Goal: Task Accomplishment & Management: Use online tool/utility

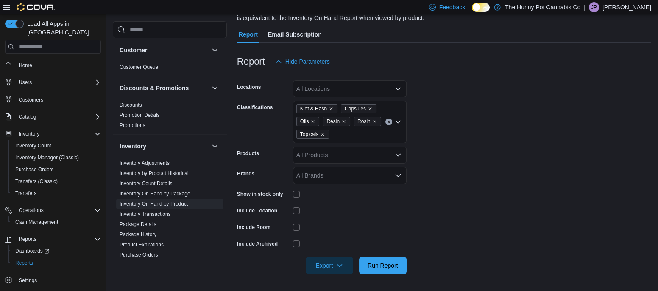
scroll to position [75, 0]
click at [330, 109] on icon "Remove Kief & Hash from selection in this group" at bounding box center [331, 108] width 5 height 5
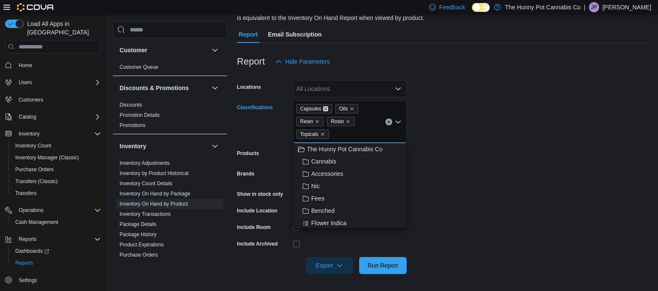
click at [325, 110] on icon "Remove Capsules from selection in this group" at bounding box center [325, 108] width 5 height 5
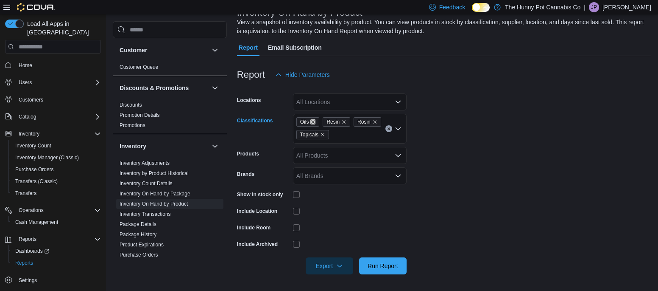
click at [312, 121] on icon "Remove Oils from selection in this group" at bounding box center [313, 121] width 5 height 5
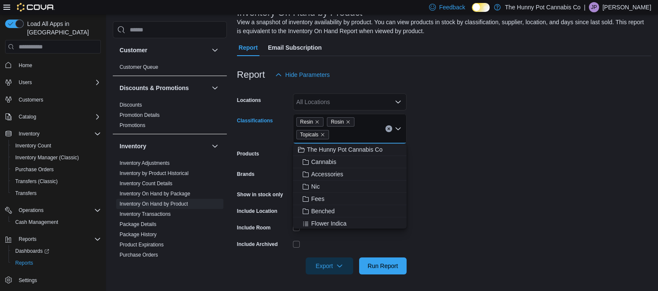
click at [320, 123] on span "Resin" at bounding box center [311, 121] width 28 height 9
click at [317, 122] on icon "Remove Resin from selection in this group" at bounding box center [317, 121] width 5 height 5
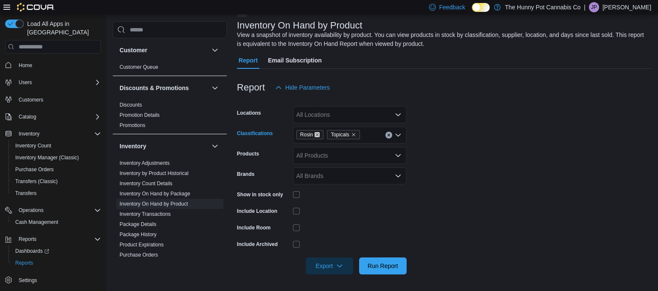
click at [317, 135] on icon "Remove Rosin from selection in this group" at bounding box center [317, 134] width 5 height 5
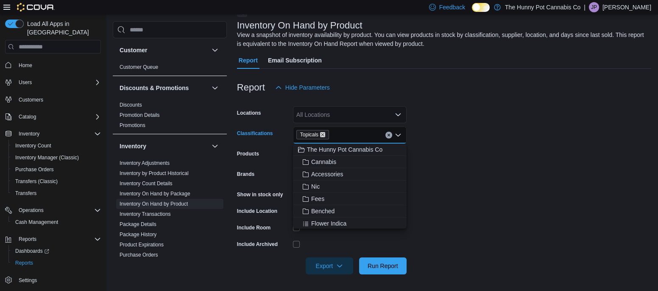
click at [324, 134] on icon "Remove Topicals from selection in this group" at bounding box center [322, 134] width 5 height 5
type input "****"
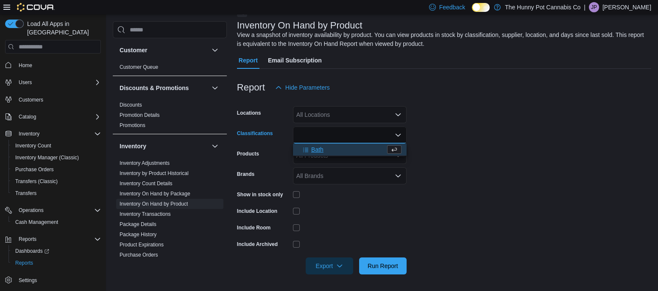
type input "*"
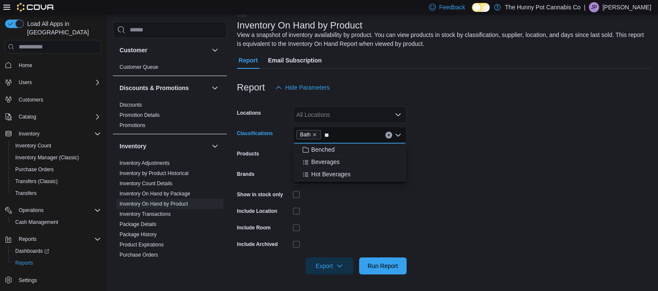
type input "***"
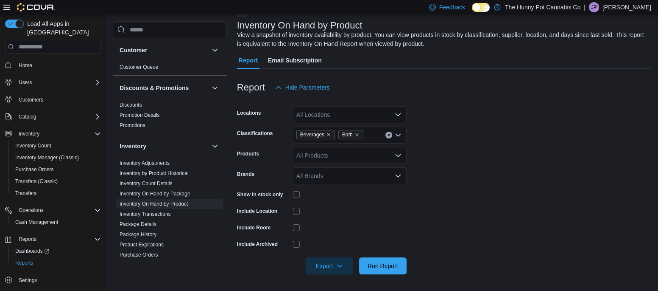
click at [520, 99] on div at bounding box center [444, 101] width 414 height 10
click at [335, 260] on span "Export" at bounding box center [329, 265] width 37 height 17
click at [327, 212] on span "Export to Excel" at bounding box center [331, 213] width 38 height 7
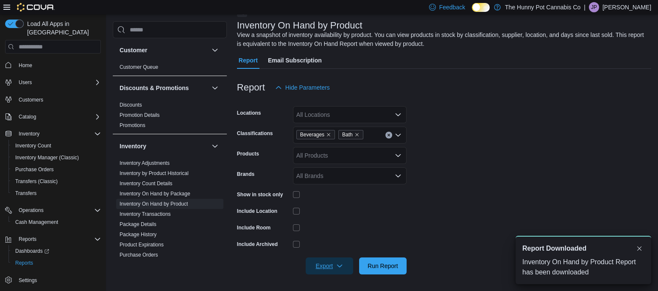
scroll to position [0, 0]
